Goal: Use online tool/utility: Utilize a website feature to perform a specific function

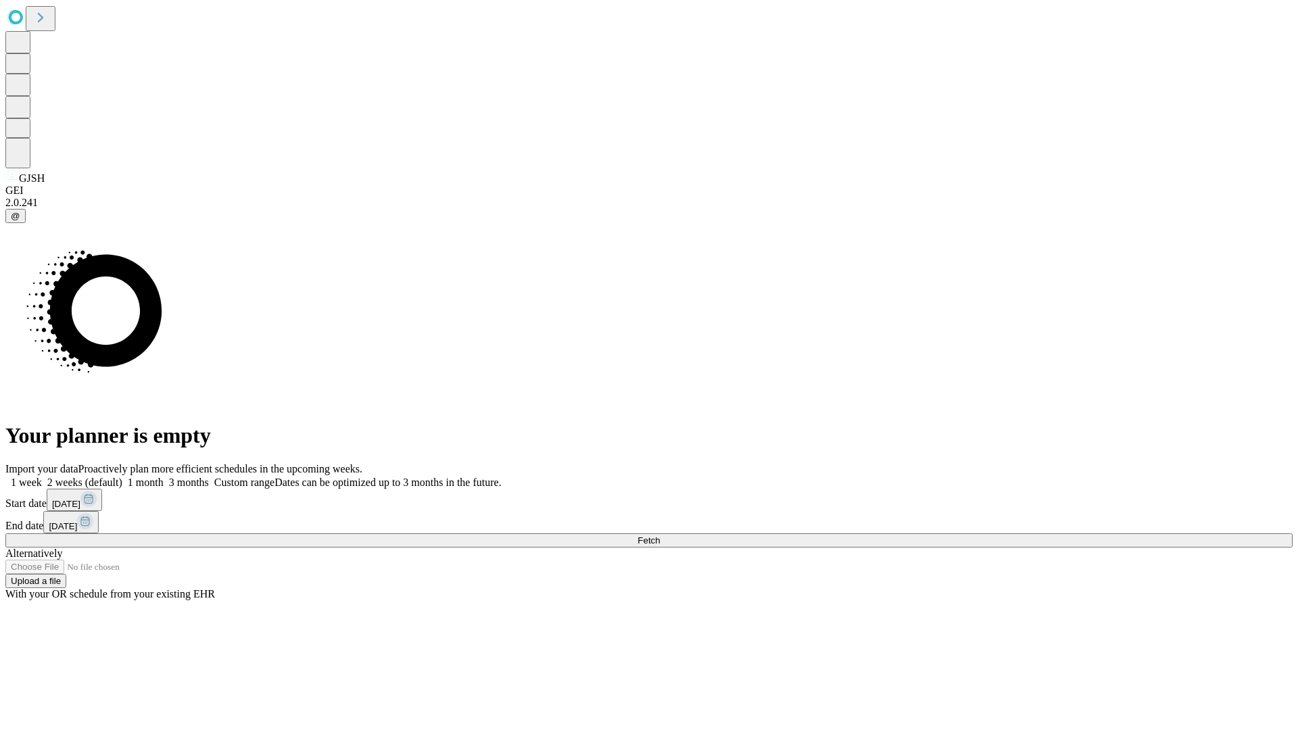
click at [660, 536] on span "Fetch" at bounding box center [649, 541] width 22 height 10
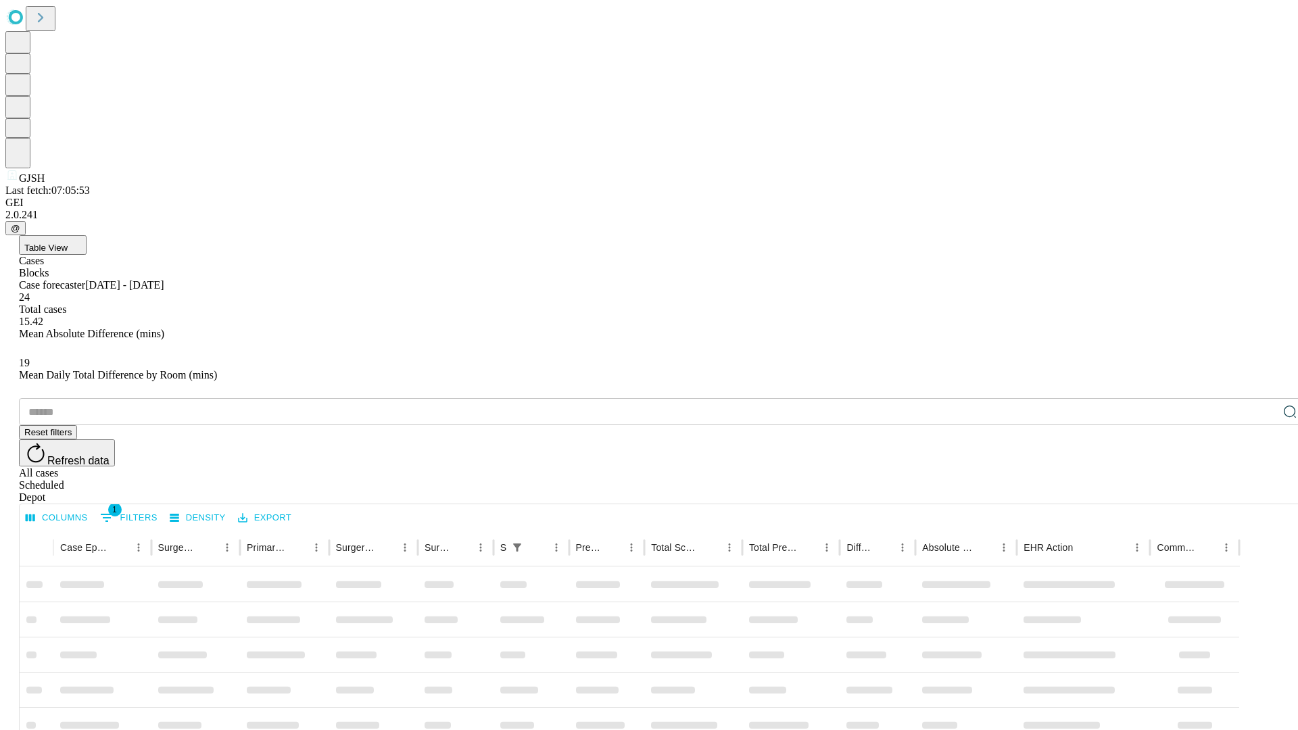
click at [68, 243] on span "Table View" at bounding box center [45, 248] width 43 height 10
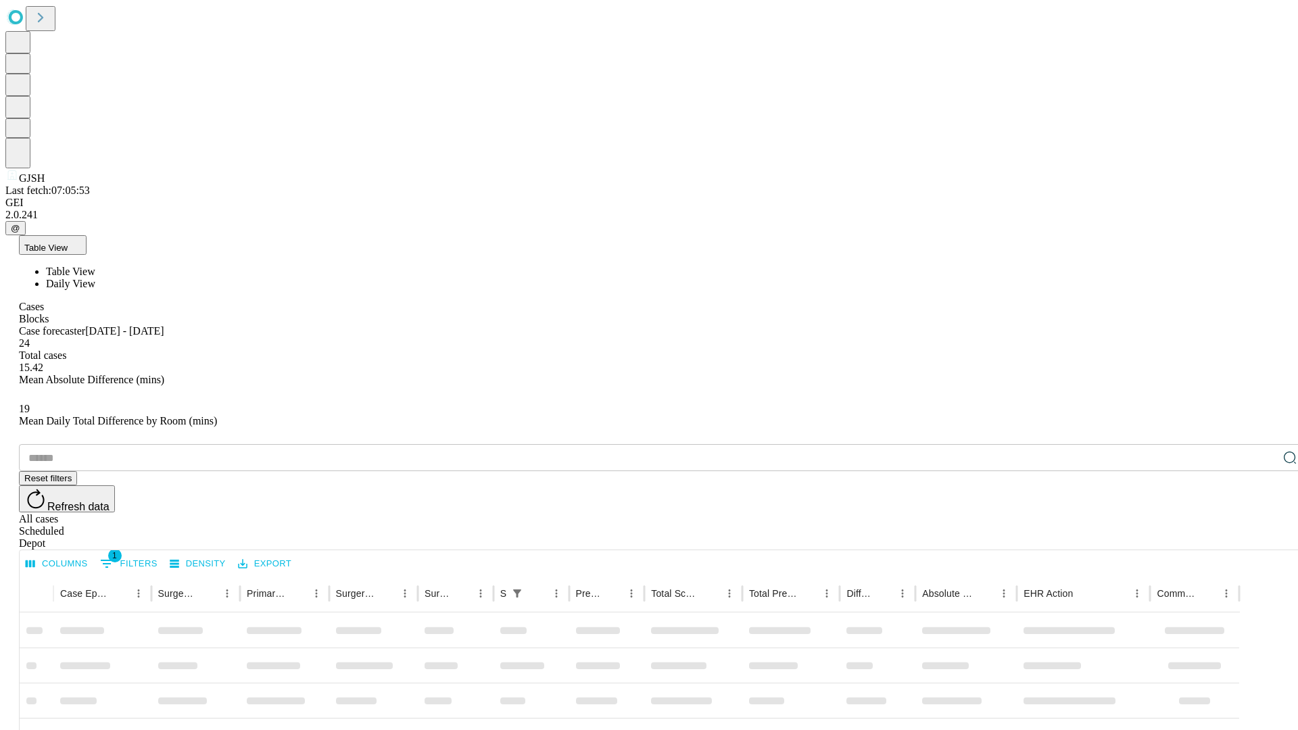
click at [95, 278] on span "Daily View" at bounding box center [70, 283] width 49 height 11
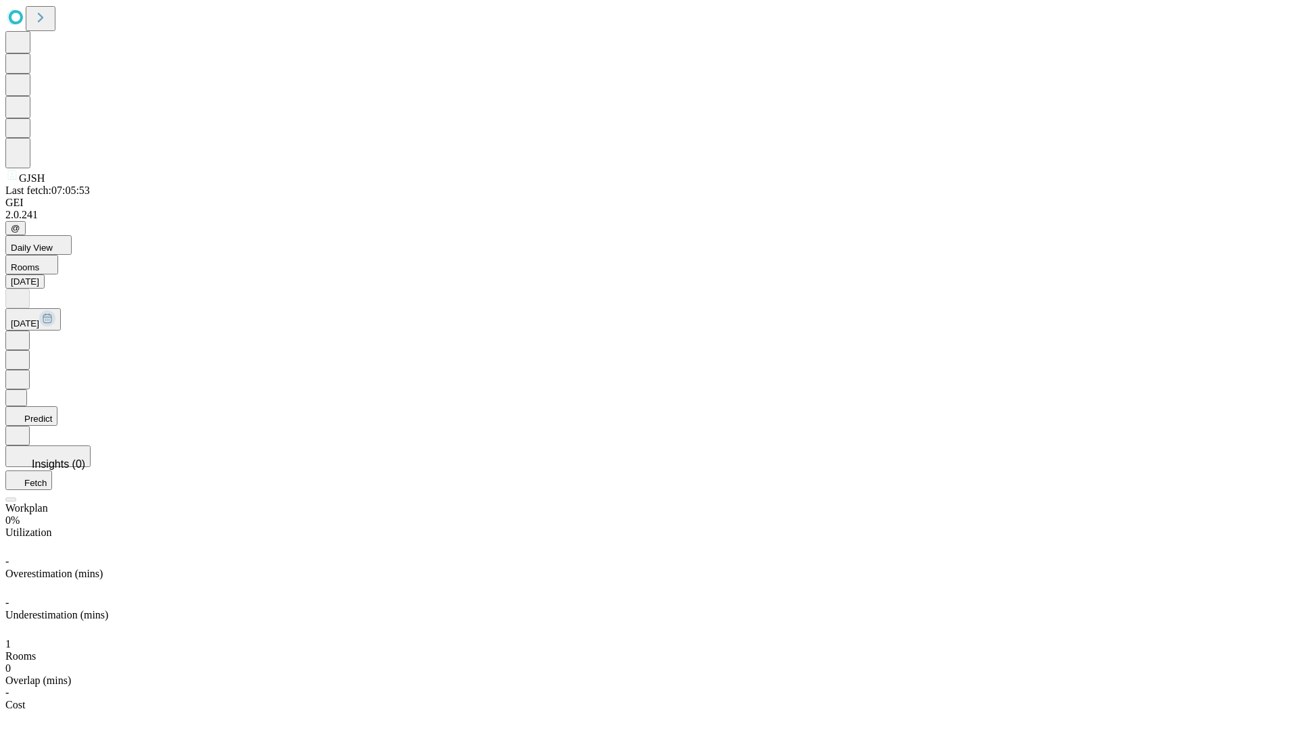
click at [57, 406] on button "Predict" at bounding box center [31, 416] width 52 height 20
